Goal: Information Seeking & Learning: Learn about a topic

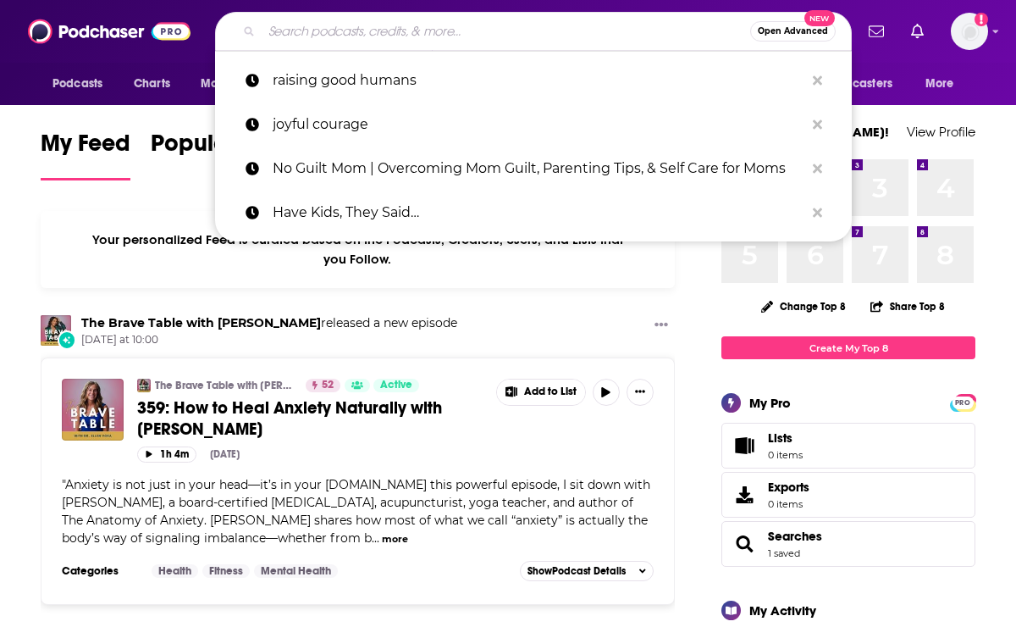
click at [519, 25] on input "Search podcasts, credits, & more..." at bounding box center [506, 31] width 489 height 27
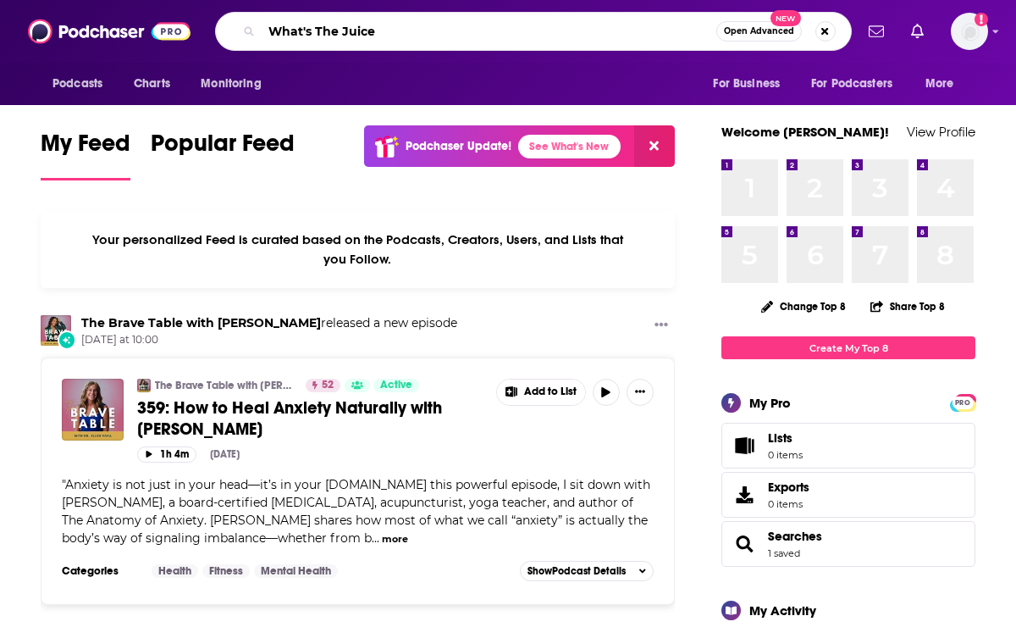
type input "What's The Juice"
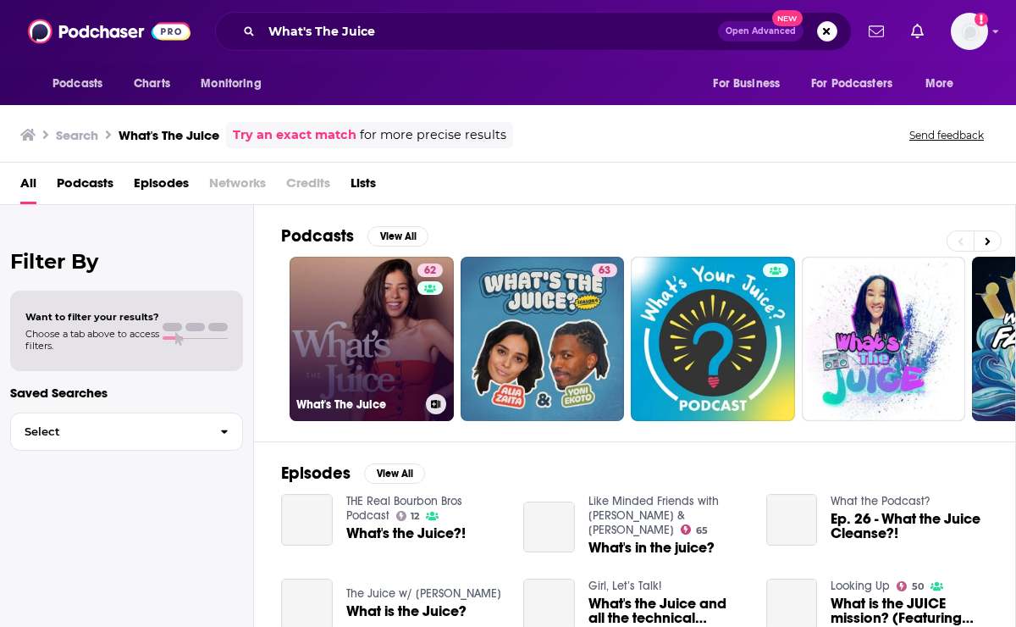
click at [341, 305] on link "62 What's The Juice" at bounding box center [372, 339] width 164 height 164
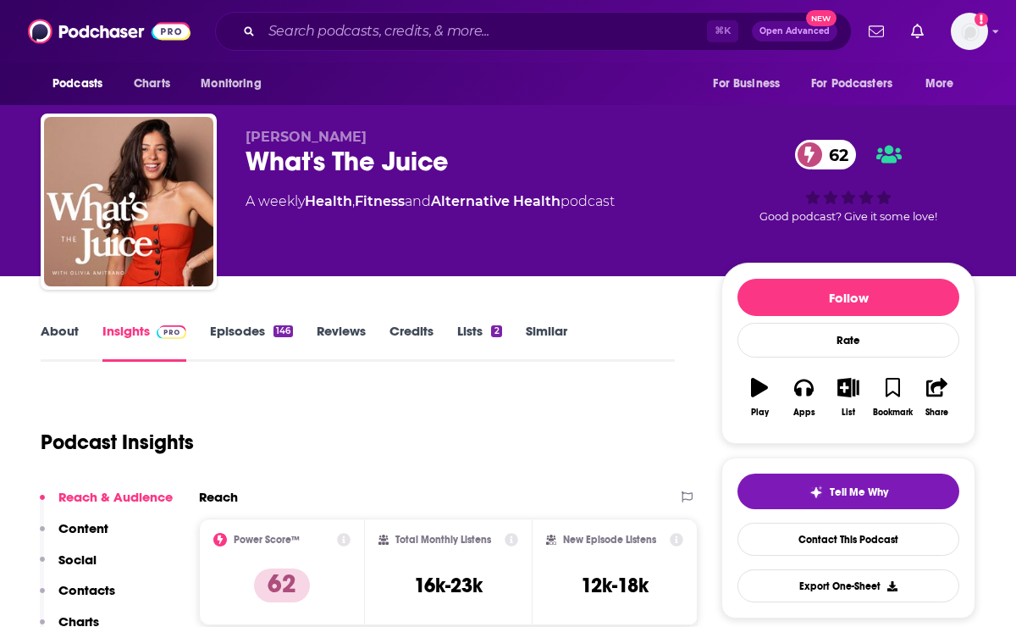
click at [66, 329] on link "About" at bounding box center [60, 342] width 38 height 39
